Goal: Find specific fact: Find specific fact

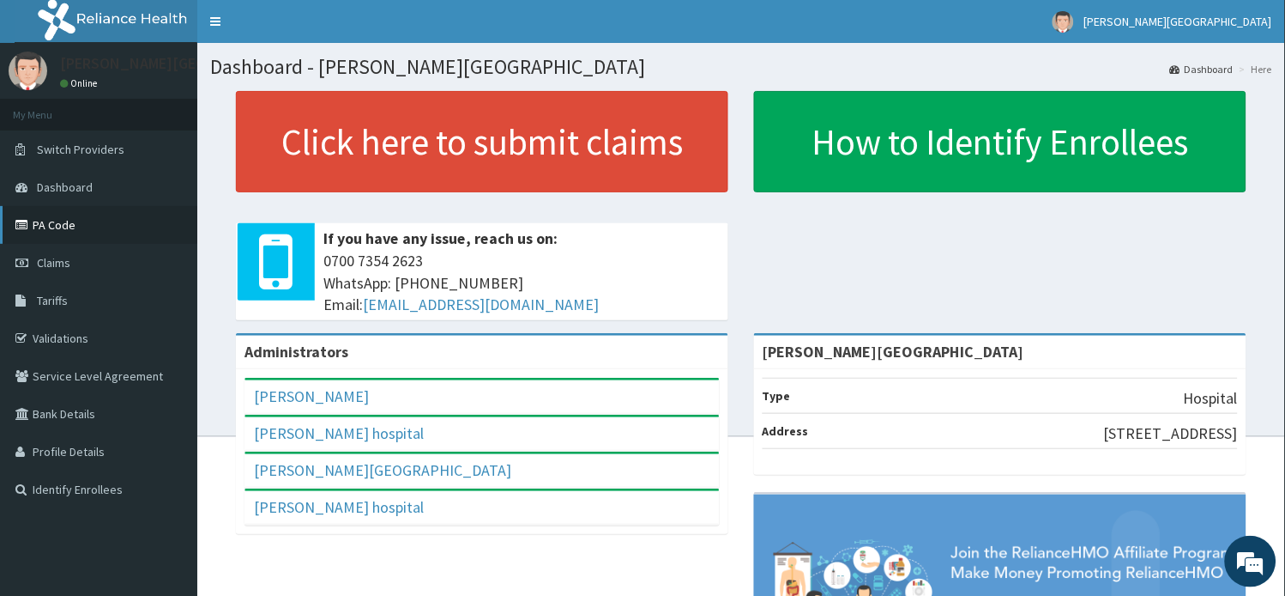
click at [56, 228] on link "PA Code" at bounding box center [98, 225] width 197 height 38
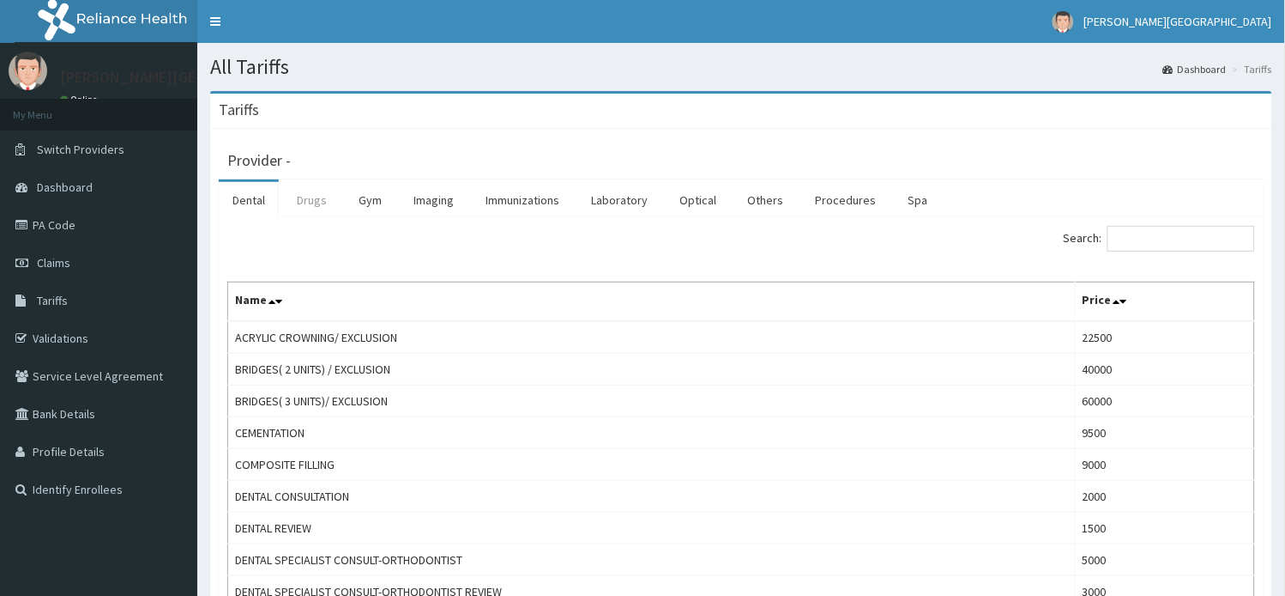
click at [318, 209] on link "Drugs" at bounding box center [311, 200] width 57 height 36
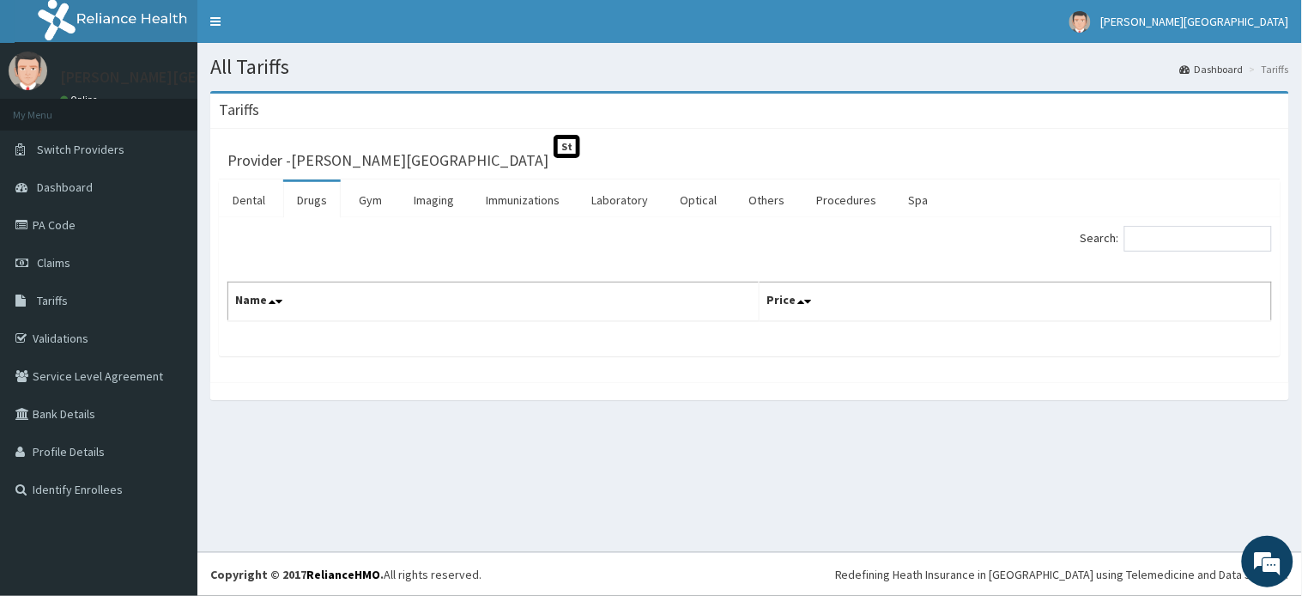
click at [314, 208] on link "Drugs" at bounding box center [311, 200] width 57 height 36
click at [381, 190] on link "Gym" at bounding box center [370, 200] width 51 height 36
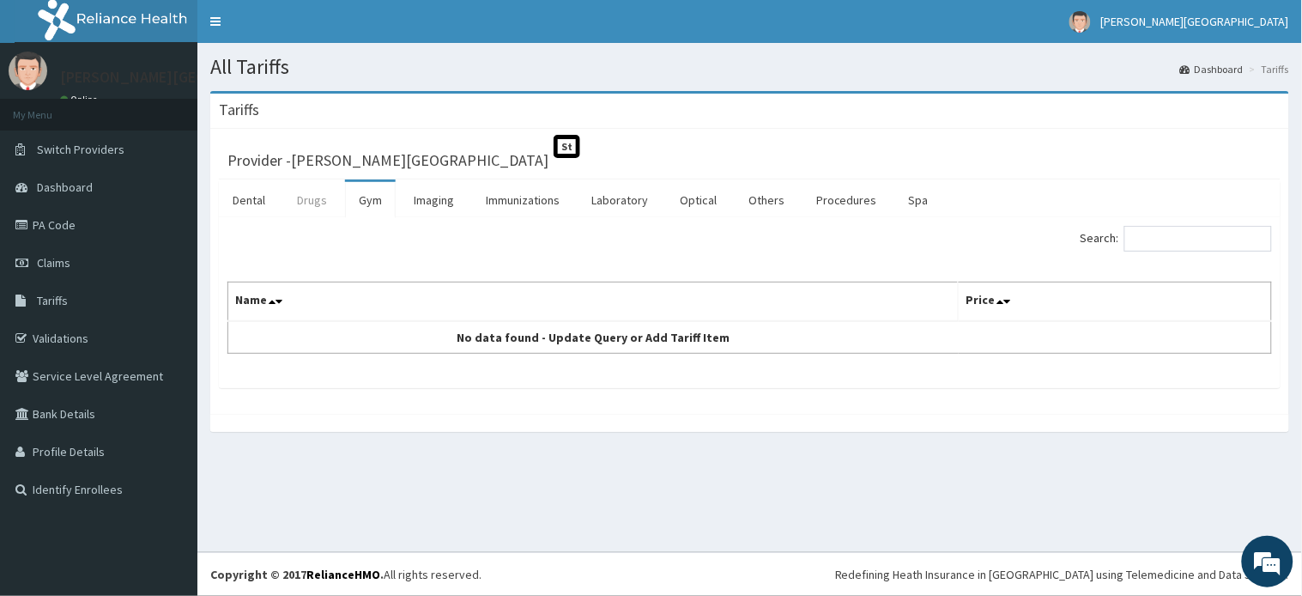
click at [314, 198] on link "Drugs" at bounding box center [311, 200] width 57 height 36
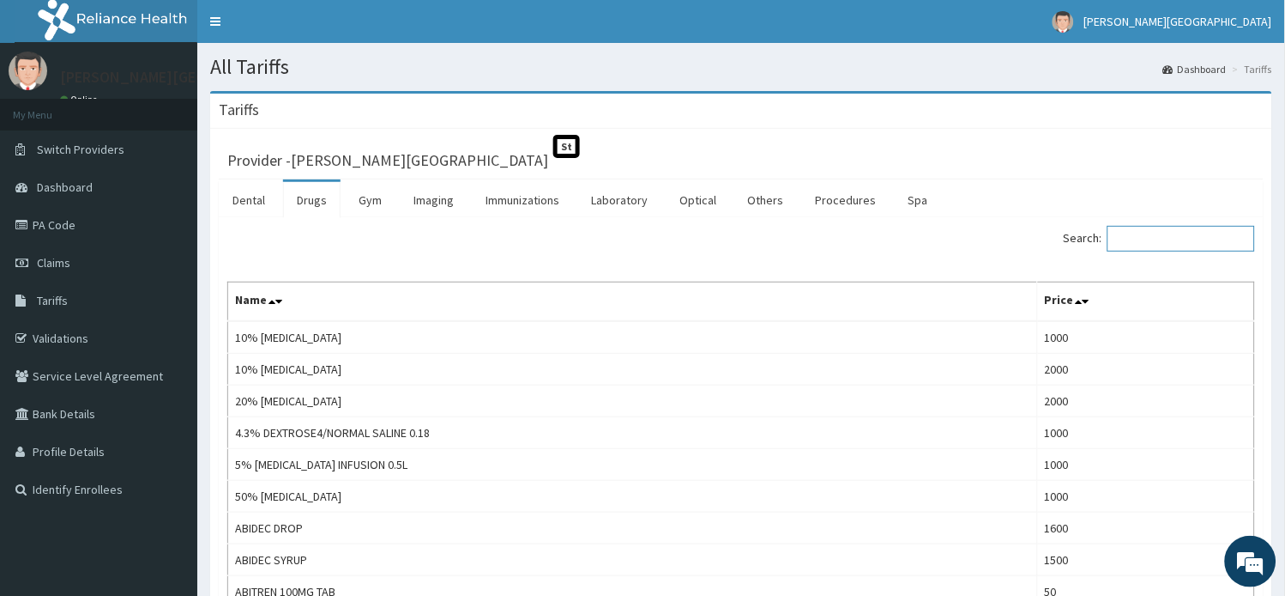
click at [1158, 239] on input "Search:" at bounding box center [1182, 239] width 148 height 26
click at [1189, 232] on input "Search:" at bounding box center [1182, 239] width 148 height 26
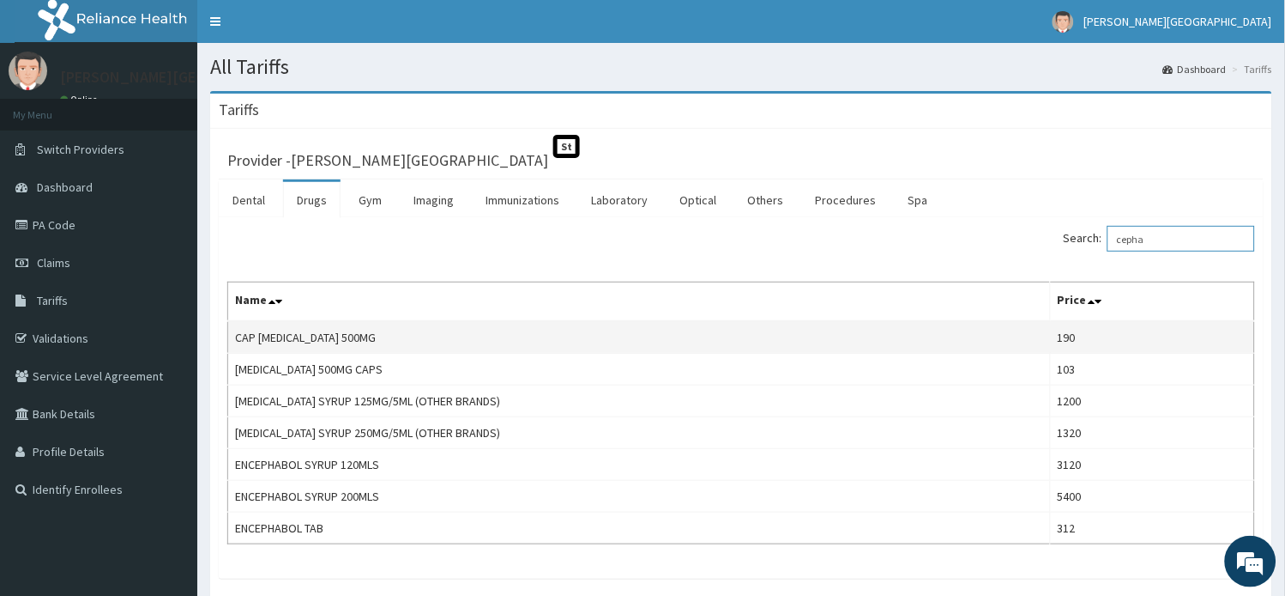
type input "cepha"
click at [332, 326] on td "CAP [MEDICAL_DATA] 500MG" at bounding box center [639, 337] width 823 height 33
copy td "CAP [MEDICAL_DATA] 500MG"
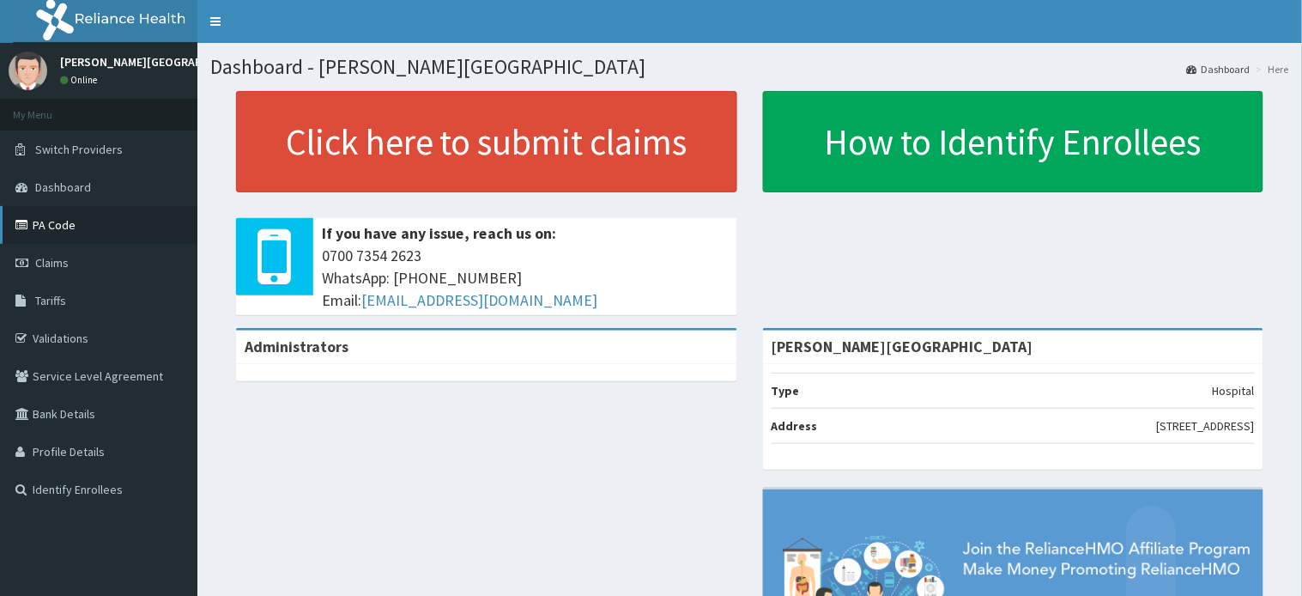
click at [60, 206] on link "PA Code" at bounding box center [98, 225] width 197 height 38
